Goal: Task Accomplishment & Management: Use online tool/utility

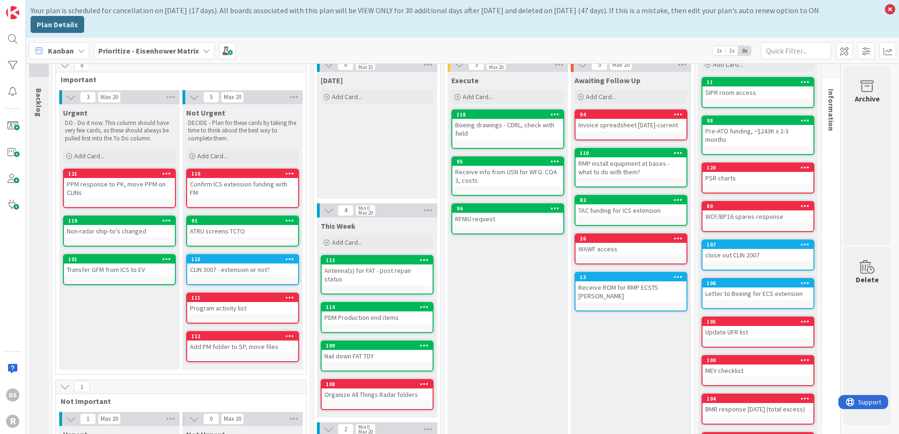
scroll to position [181, 0]
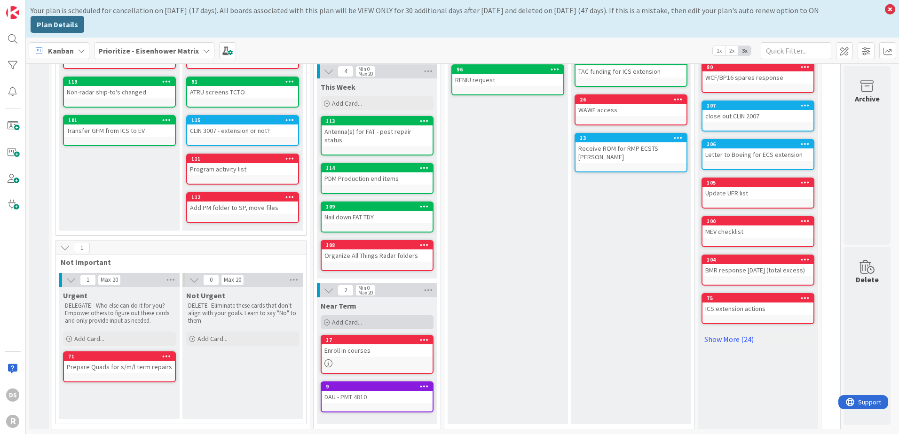
click at [362, 315] on div "Add Card..." at bounding box center [376, 322] width 113 height 14
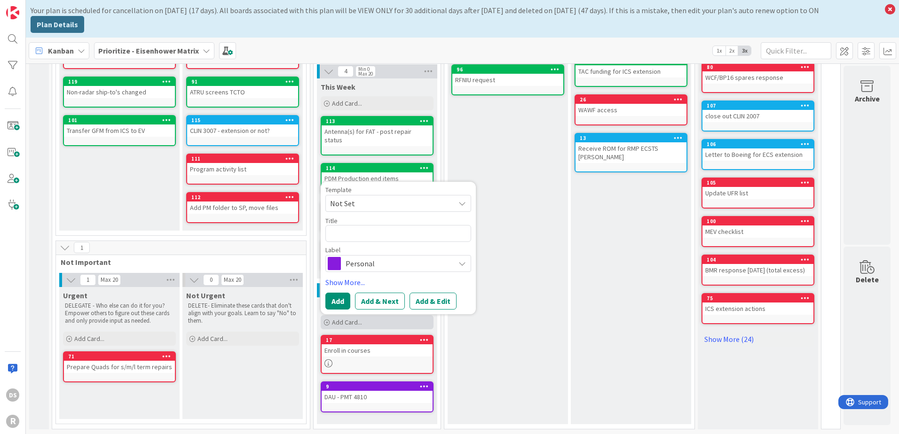
scroll to position [0, 0]
type textarea "x"
type textarea "Get"
type textarea "x"
type textarea "Get h"
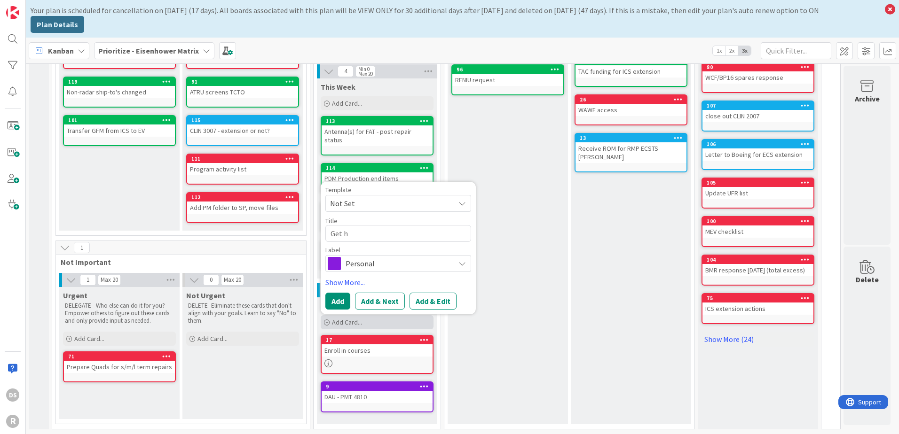
type textarea "x"
type textarea "Get han"
type textarea "x"
type textarea "Get handl"
type textarea "x"
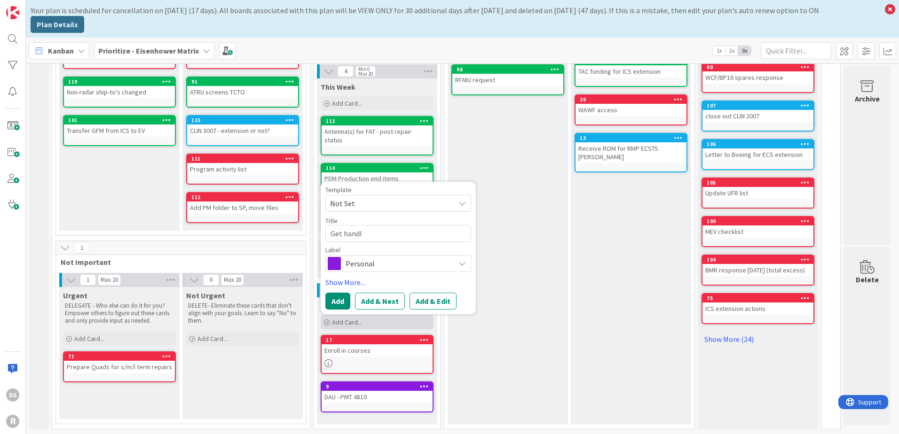
type textarea "Get handle"
type textarea "x"
type textarea "Get handle"
type textarea "x"
type textarea "Get handle o"
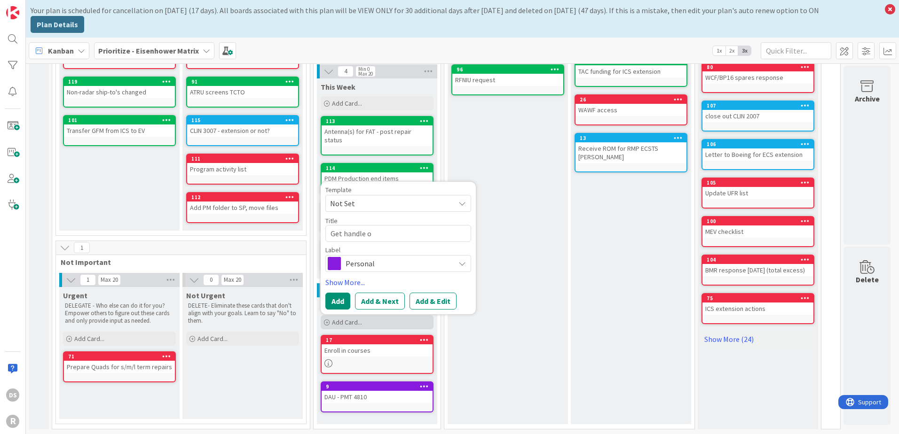
type textarea "x"
type textarea "Get handle on f"
type textarea "x"
type textarea "Get handle on funding"
type textarea "x"
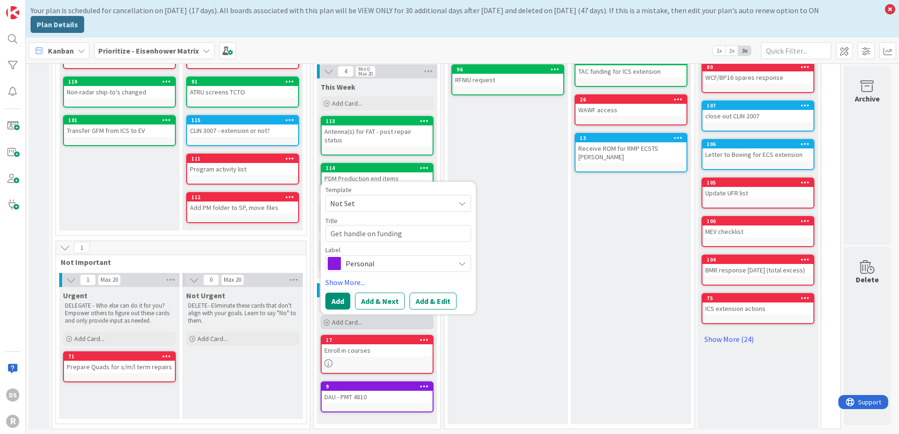
type textarea "Get handle on funding,"
type textarea "x"
type textarea "Get handle on funding,"
type textarea "x"
type textarea "Get handle on funding, BP"
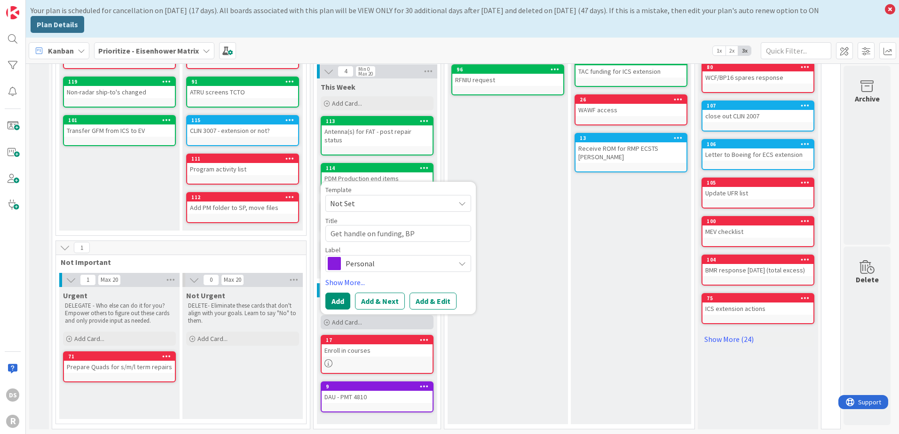
type textarea "x"
type textarea "Get handle on funding, BP1"
type textarea "x"
type textarea "Get handle on funding, BP19"
type textarea "x"
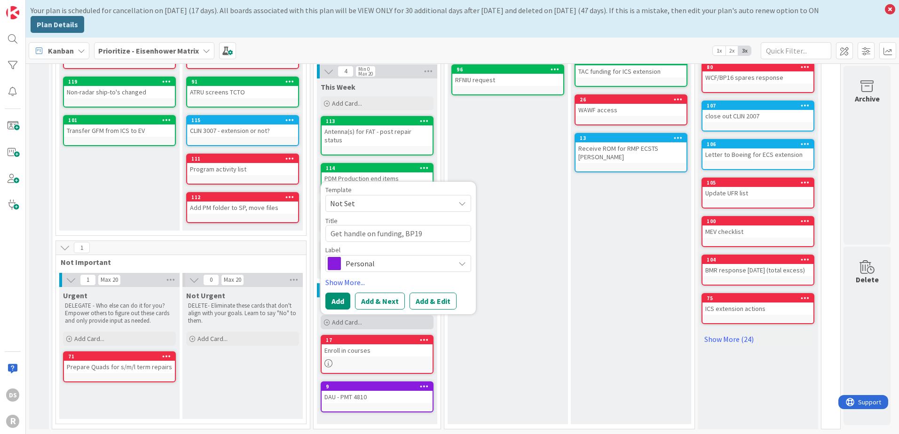
type textarea "Get handle on funding, BP19"
type textarea "x"
type textarea "Get handle on funding, BP19 F"
type textarea "x"
type textarea "Get handle on funding, BP19 FY"
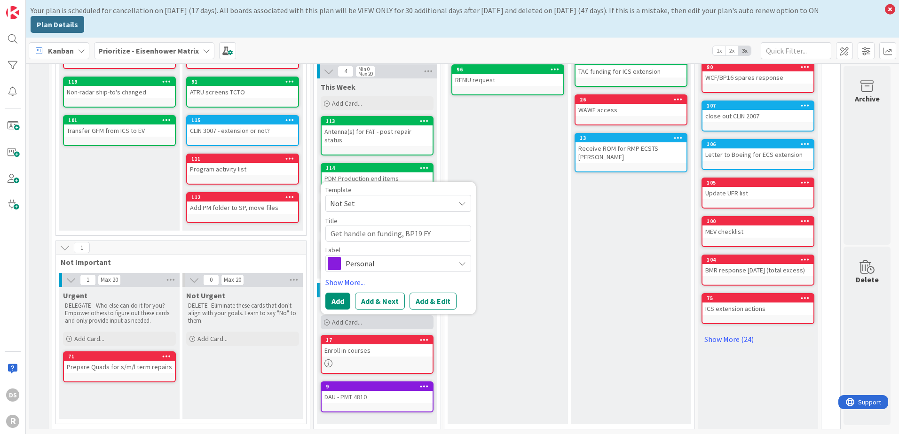
type textarea "x"
type textarea "Get handle on funding, BP19 FY2"
type textarea "x"
type textarea "Get handle on funding, BP19 FY27"
type textarea "x"
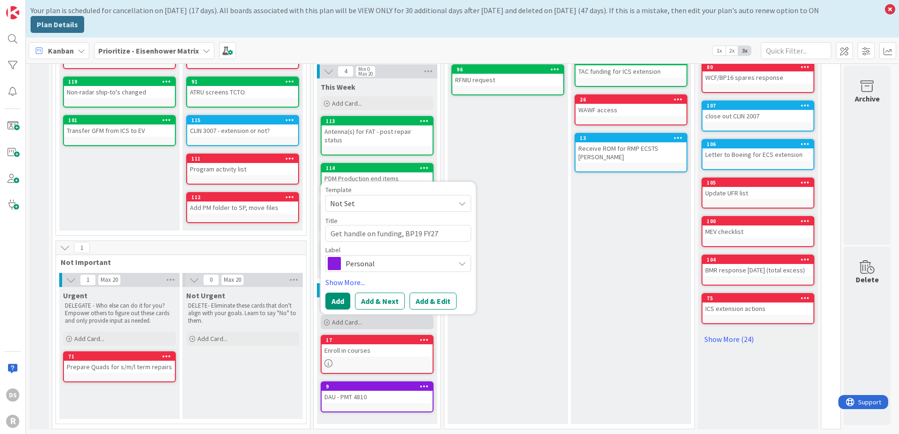
type textarea "Get handle on funding, BP19 FY27 P"
type textarea "x"
type textarea "Get handle on funding, BP19 FY27 PO"
type textarea "x"
type textarea "Get handle on funding, BP19 FY27 POM"
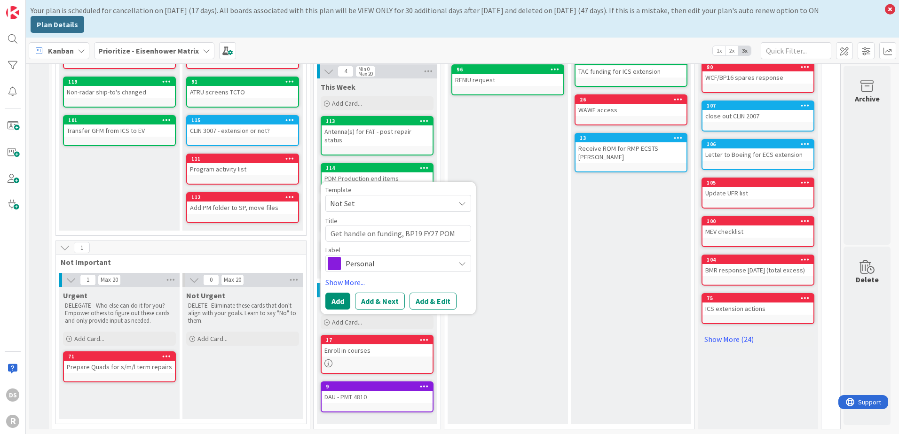
click at [379, 257] on span "Personal" at bounding box center [397, 263] width 104 height 13
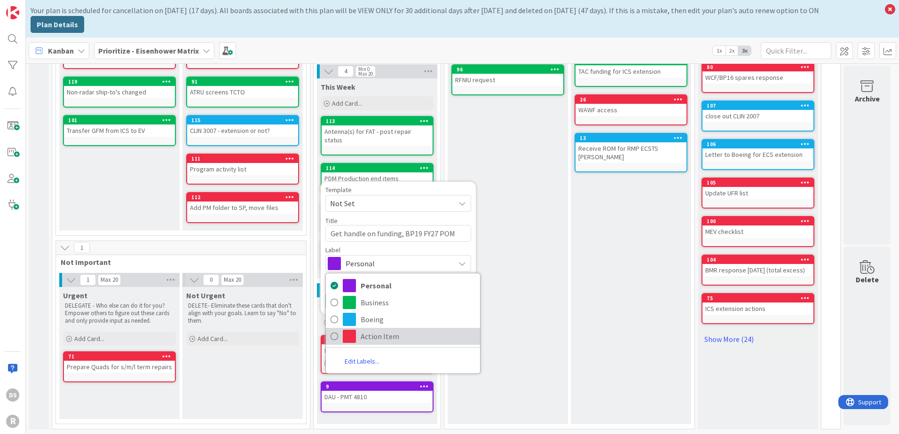
click at [359, 328] on link "Action Item" at bounding box center [403, 336] width 154 height 17
type textarea "x"
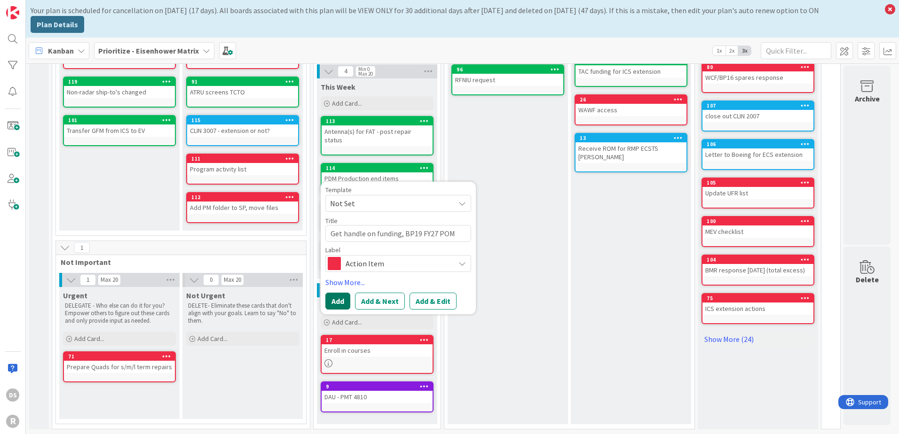
click at [334, 293] on button "Add" at bounding box center [337, 301] width 25 height 17
